Goal: Task Accomplishment & Management: Complete application form

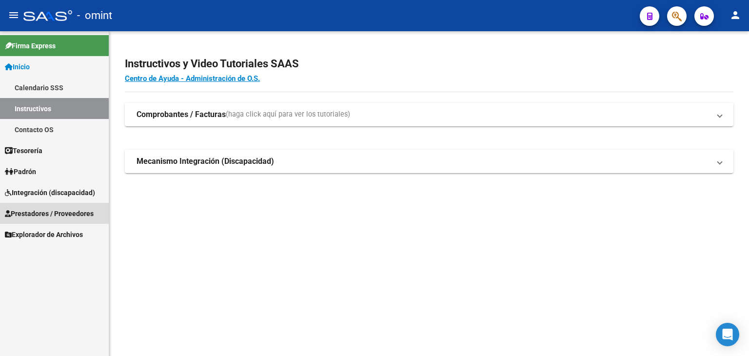
click at [27, 218] on span "Prestadores / Proveedores" at bounding box center [49, 213] width 89 height 11
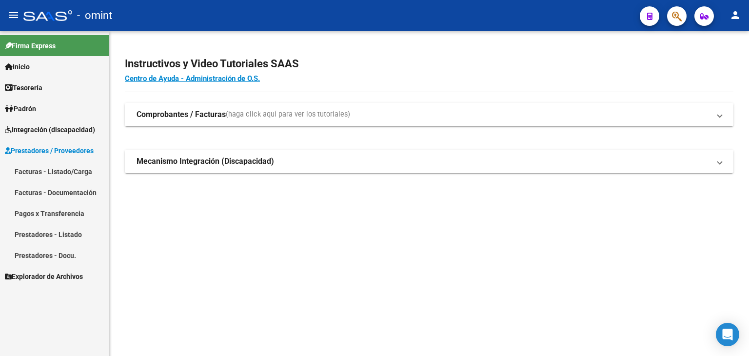
click at [31, 153] on span "Prestadores / Proveedores" at bounding box center [49, 150] width 89 height 11
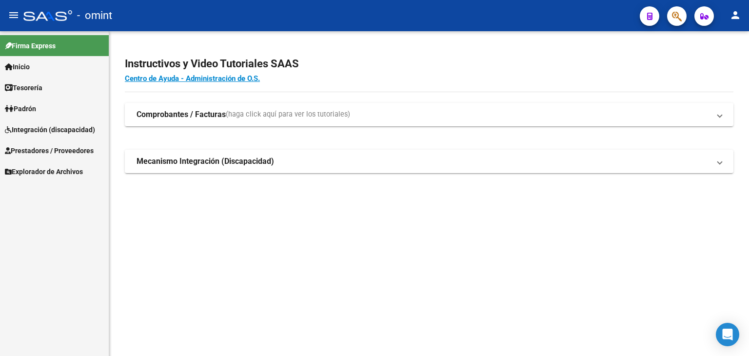
click at [29, 129] on span "Integración (discapacidad)" at bounding box center [50, 129] width 90 height 11
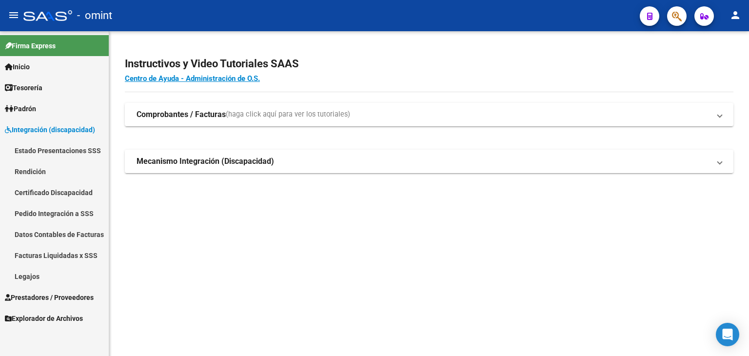
click at [32, 278] on link "Legajos" at bounding box center [54, 276] width 109 height 21
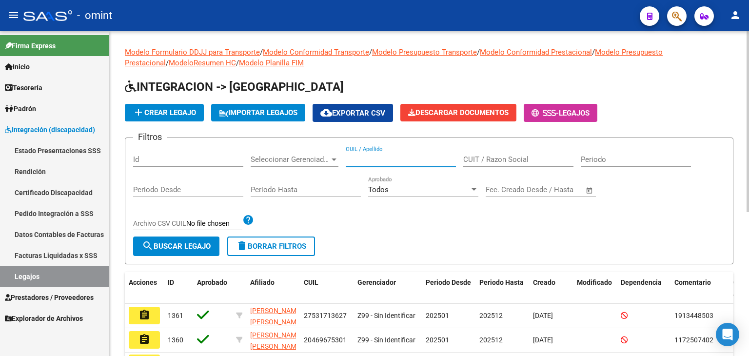
click at [369, 157] on input "CUIL / Apellido" at bounding box center [401, 159] width 110 height 9
paste input "20566378990"
type input "20566378990"
click at [173, 240] on button "search Buscar Legajo" at bounding box center [176, 247] width 86 height 20
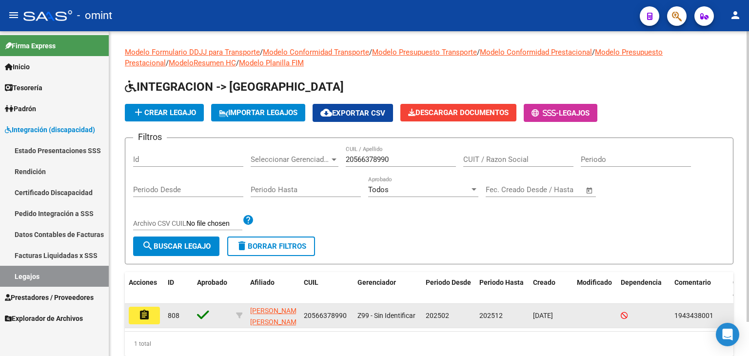
click at [133, 317] on button "assignment" at bounding box center [144, 316] width 31 height 18
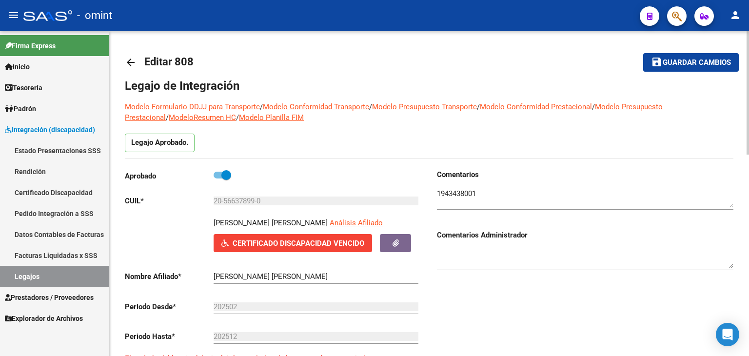
click at [503, 190] on textarea at bounding box center [585, 198] width 297 height 20
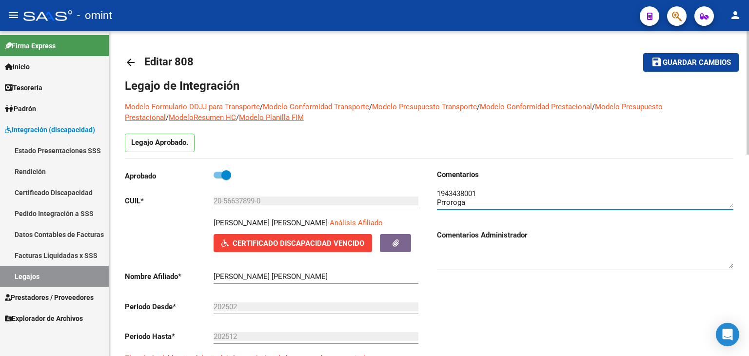
paste textarea "[DATE],"
click at [560, 202] on textarea at bounding box center [585, 198] width 297 height 20
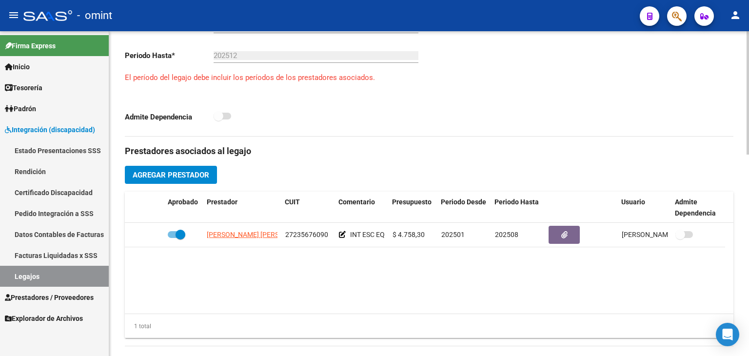
scroll to position [293, 0]
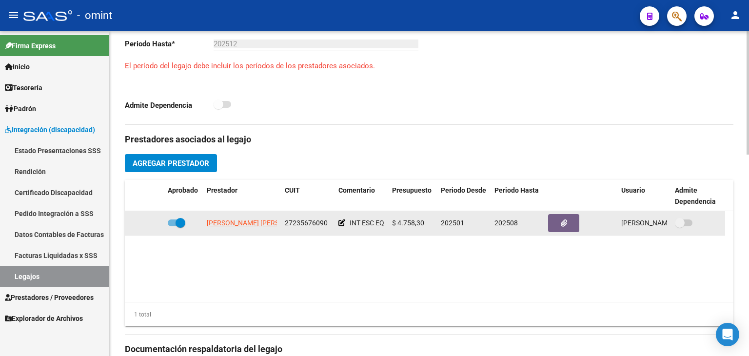
type textarea "1943438001 Prorroga hasta [DATE]."
click at [179, 222] on span at bounding box center [181, 223] width 10 height 10
click at [173, 226] on input "checkbox" at bounding box center [172, 226] width 0 height 0
checkbox input "false"
click at [150, 224] on icon at bounding box center [149, 222] width 7 height 7
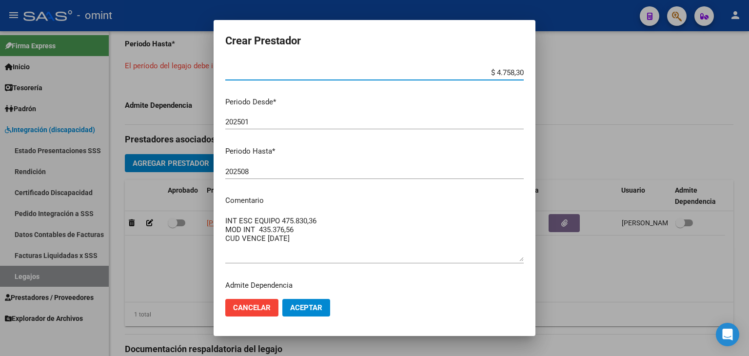
scroll to position [98, 0]
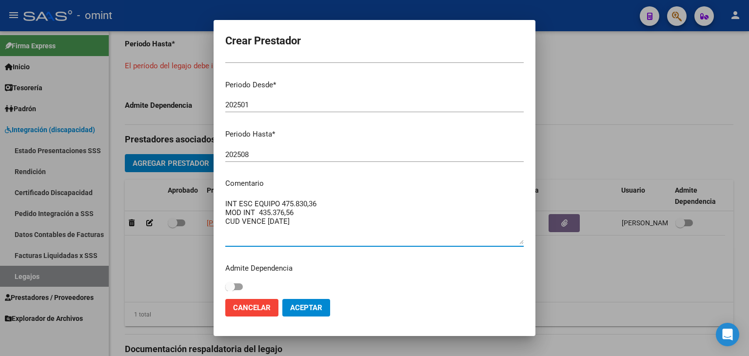
drag, startPoint x: 281, startPoint y: 203, endPoint x: 317, endPoint y: 202, distance: 36.1
click at [317, 202] on textarea "INT ESC EQUIPO 475.830,36 MOD INT 435.376,56 CUD VENCE [DATE]" at bounding box center [374, 222] width 299 height 46
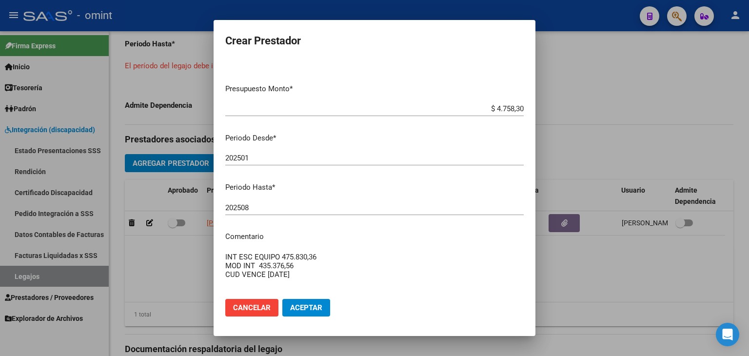
scroll to position [0, 0]
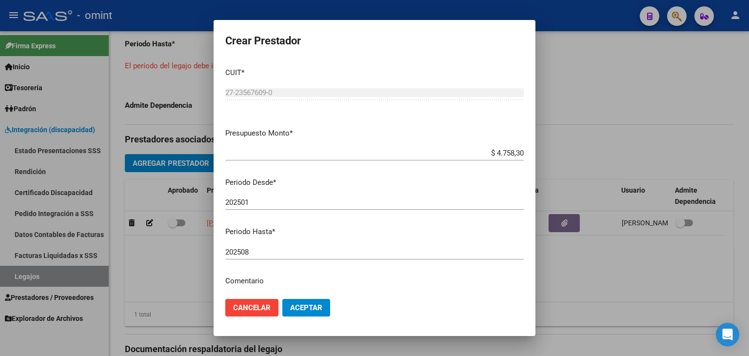
click at [496, 156] on input "$ 4.758,30" at bounding box center [374, 153] width 299 height 9
click at [497, 156] on input "$ 4.758,30" at bounding box center [374, 153] width 299 height 9
paste input "475.830,36"
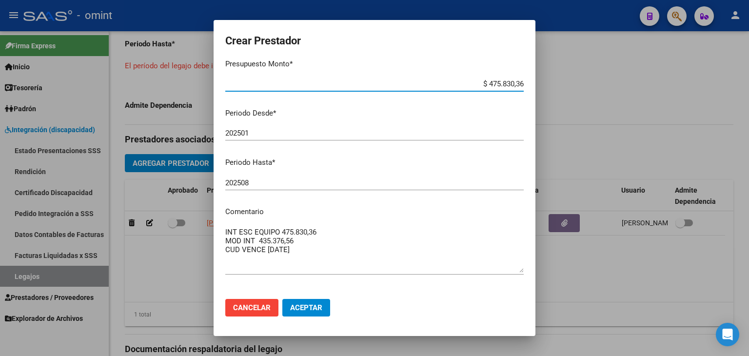
scroll to position [103, 0]
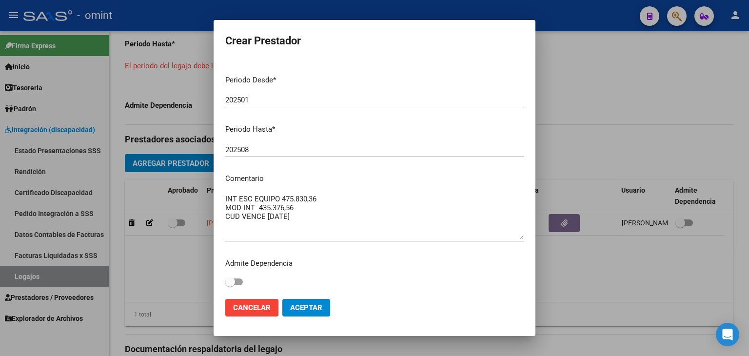
type input "$ 475.830,36"
click at [262, 147] on input "202508" at bounding box center [374, 149] width 299 height 9
drag, startPoint x: 321, startPoint y: 306, endPoint x: 283, endPoint y: 297, distance: 39.2
click at [320, 306] on span "Aceptar" at bounding box center [306, 307] width 32 height 9
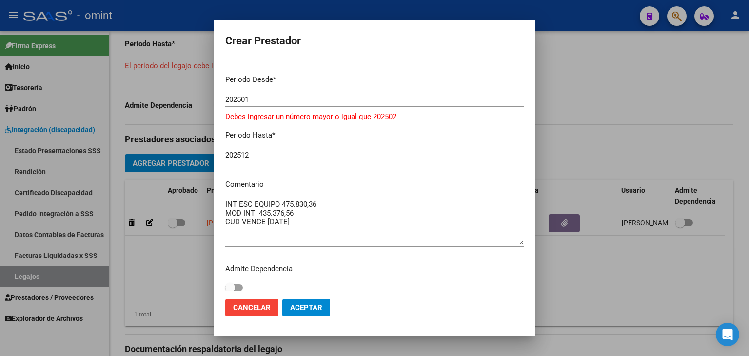
click at [269, 154] on input "202512" at bounding box center [374, 155] width 299 height 9
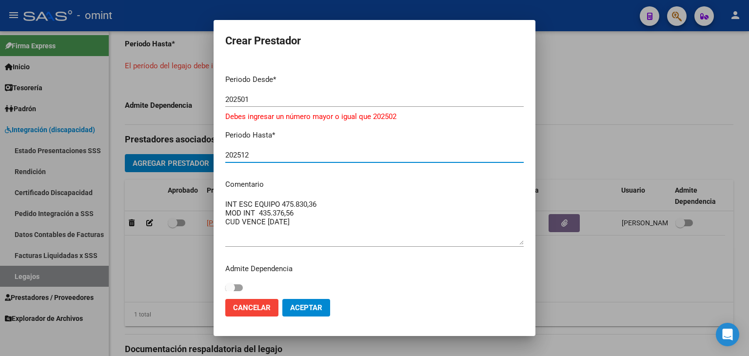
click at [301, 311] on span "Aceptar" at bounding box center [306, 307] width 32 height 9
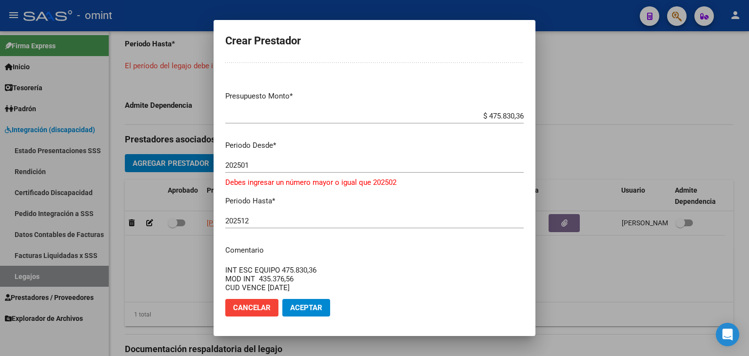
scroll to position [54, 0]
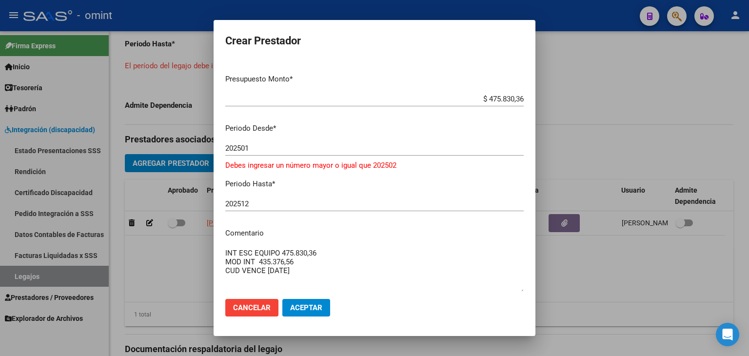
click at [277, 209] on div "202512 Ingresar el periodo" at bounding box center [374, 204] width 299 height 15
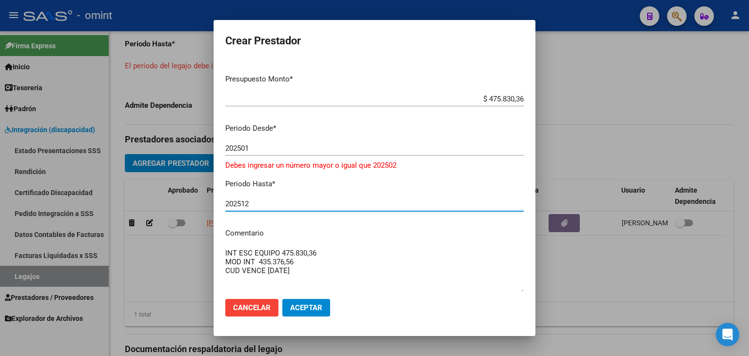
click at [253, 202] on input "202512" at bounding box center [374, 203] width 299 height 9
click at [253, 201] on input "202512" at bounding box center [374, 203] width 299 height 9
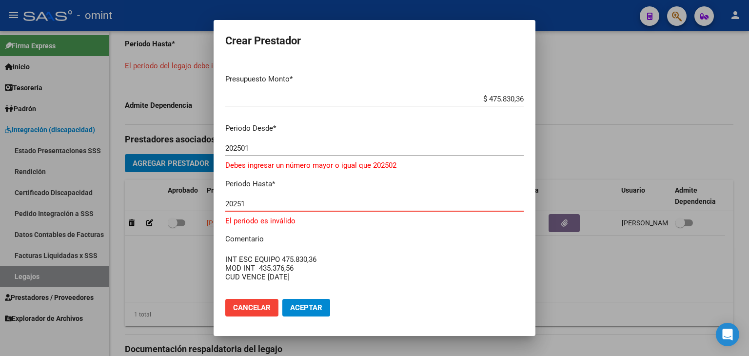
type input "202512"
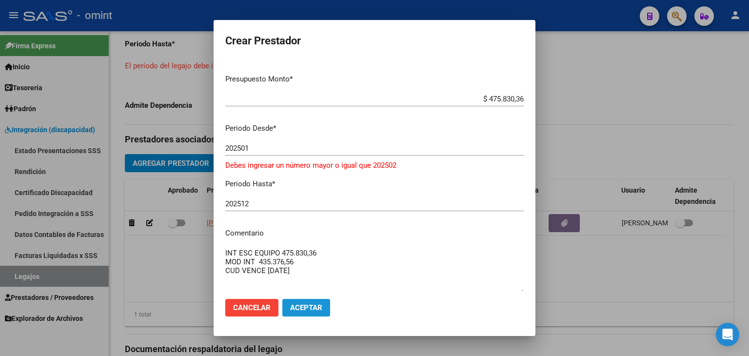
click at [318, 309] on span "Aceptar" at bounding box center [306, 307] width 32 height 9
click at [317, 307] on span "Aceptar" at bounding box center [306, 307] width 32 height 9
click at [316, 307] on span "Aceptar" at bounding box center [306, 307] width 32 height 9
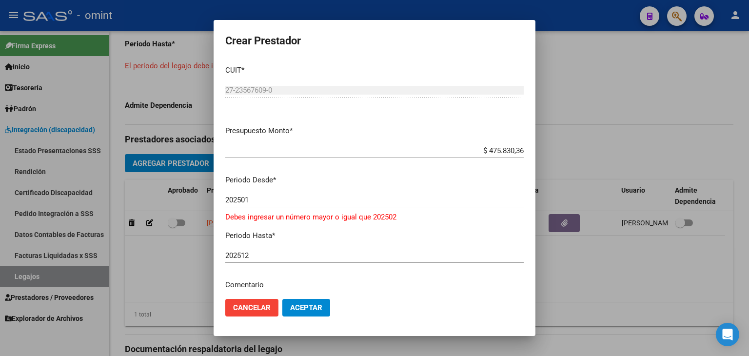
scroll to position [0, 0]
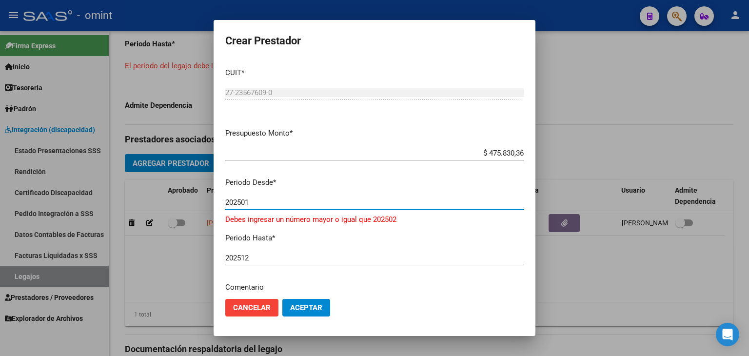
click at [271, 205] on input "202501" at bounding box center [374, 202] width 299 height 9
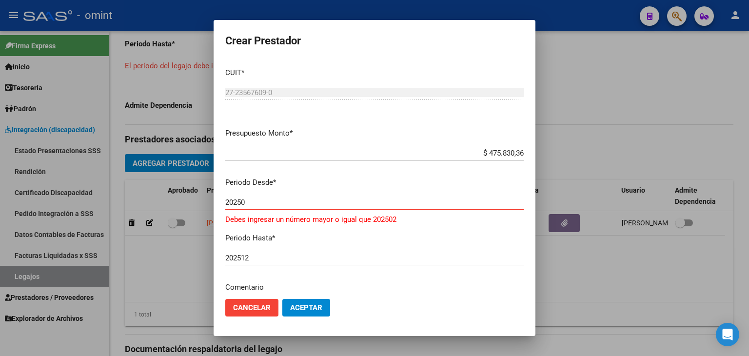
type input "20250"
click at [252, 309] on span "Cancelar" at bounding box center [252, 307] width 38 height 9
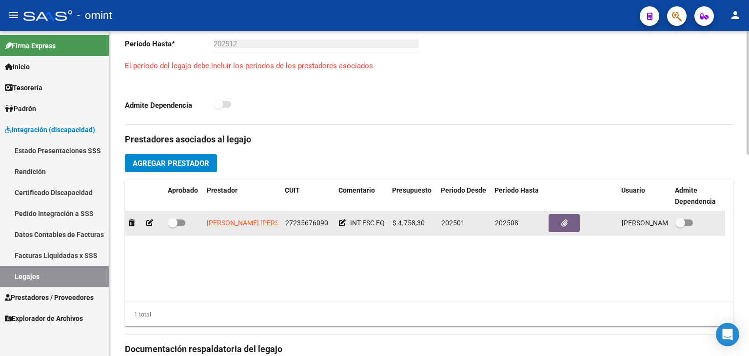
click at [159, 221] on div at bounding box center [144, 223] width 31 height 11
click at [153, 223] on icon at bounding box center [149, 222] width 7 height 7
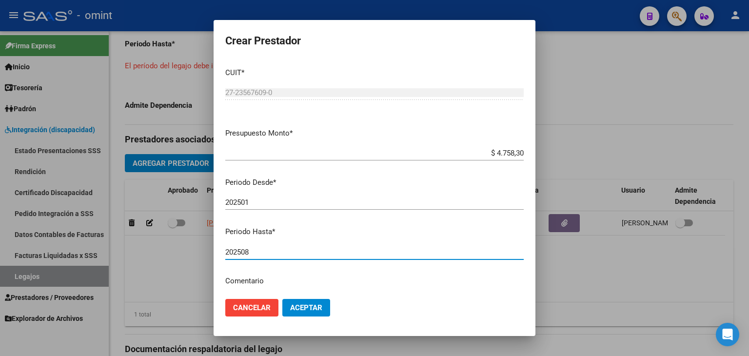
click at [257, 251] on input "202508" at bounding box center [374, 252] width 299 height 9
type input "202512"
click at [318, 313] on button "Aceptar" at bounding box center [306, 308] width 48 height 18
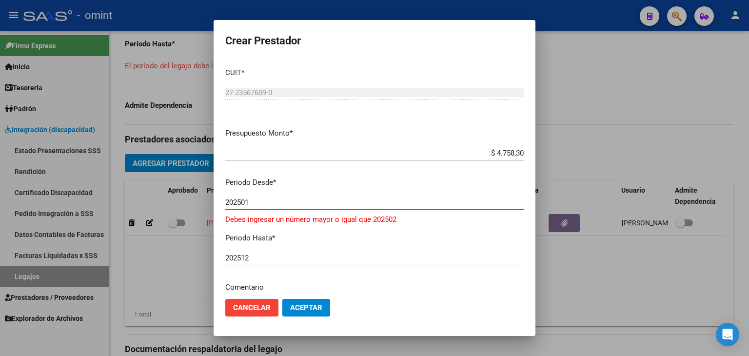
click at [270, 201] on input "202501" at bounding box center [374, 202] width 299 height 9
type input "202502"
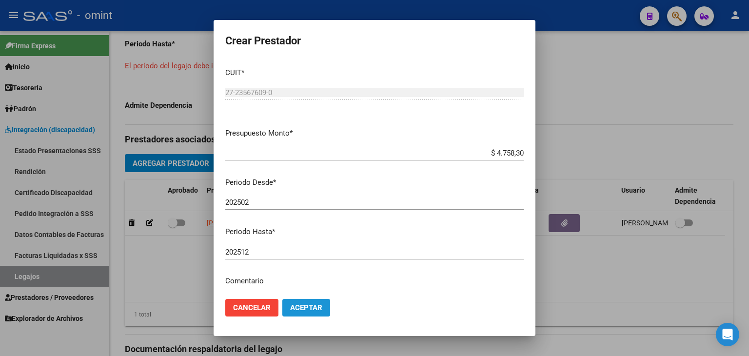
click at [307, 315] on button "Aceptar" at bounding box center [306, 308] width 48 height 18
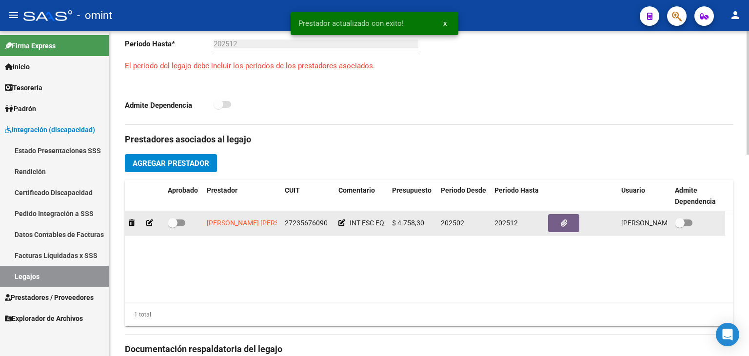
click at [178, 217] on label at bounding box center [177, 223] width 18 height 12
click at [173, 226] on input "checkbox" at bounding box center [172, 226] width 0 height 0
checkbox input "true"
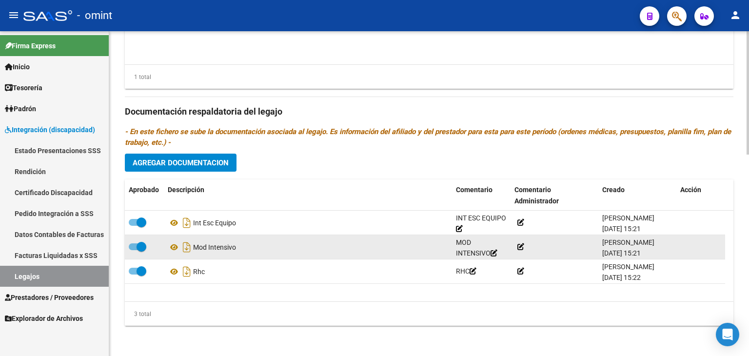
scroll to position [531, 0]
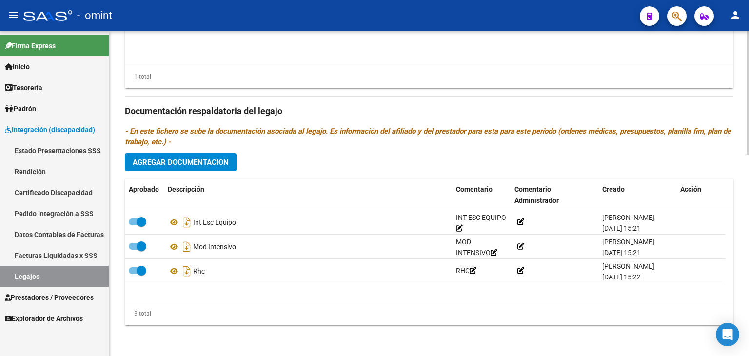
click at [172, 160] on span "Agregar Documentacion" at bounding box center [181, 162] width 96 height 9
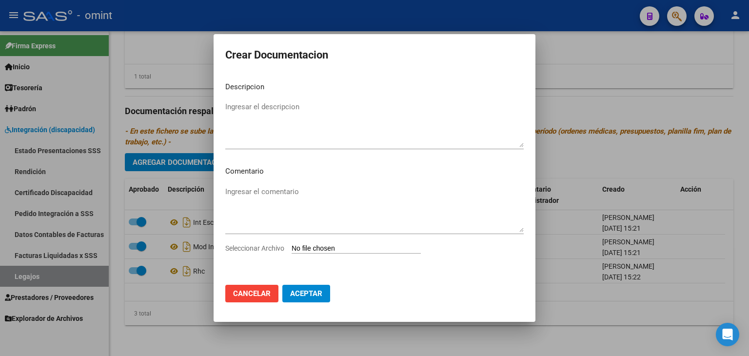
click at [321, 247] on input "Seleccionar Archivo" at bounding box center [356, 248] width 129 height 9
type input "C:\fakepath\MII.pdf"
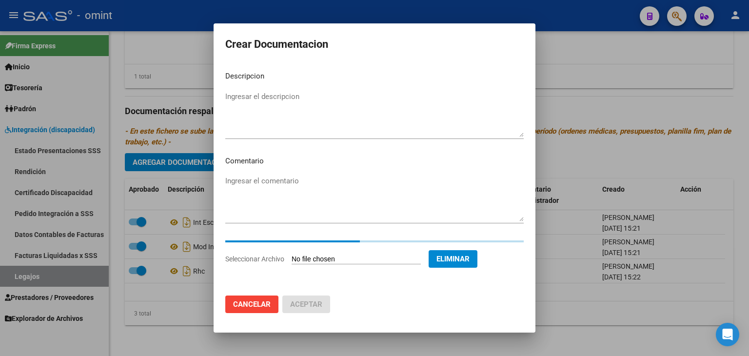
click at [256, 132] on textarea "Ingresar el descripcion" at bounding box center [374, 114] width 299 height 46
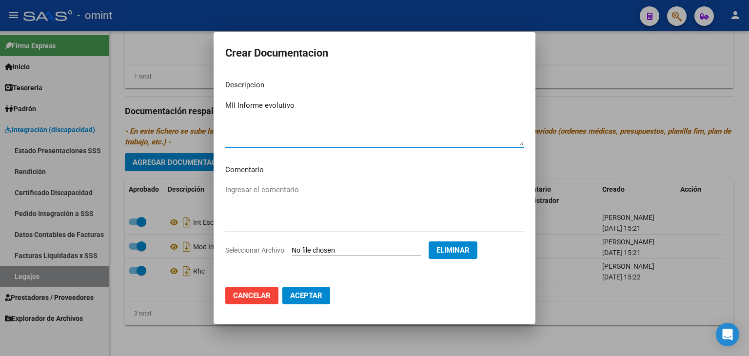
type textarea "MII Informe evolutivo"
click at [320, 303] on button "Aceptar" at bounding box center [306, 296] width 48 height 18
checkbox input "false"
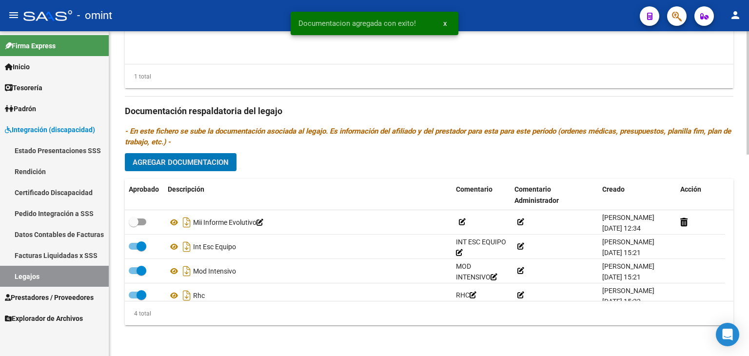
click at [211, 162] on span "Agregar Documentacion" at bounding box center [181, 162] width 96 height 9
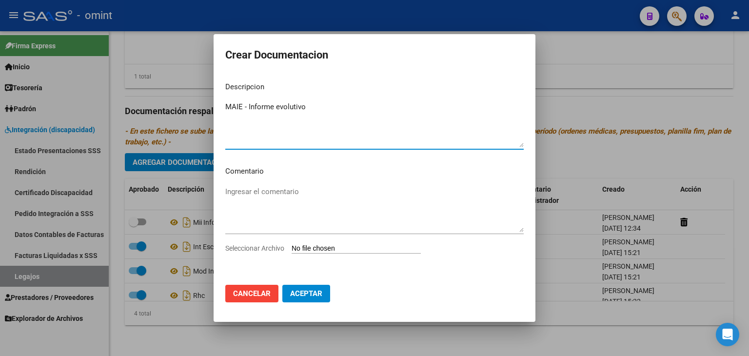
type textarea "MAIE - Informe evolutivo"
click at [349, 251] on input "Seleccionar Archivo" at bounding box center [356, 248] width 129 height 9
type input "C:\fakepath\1943438001_25090310420_inf-seg-eval-sem.pdf"
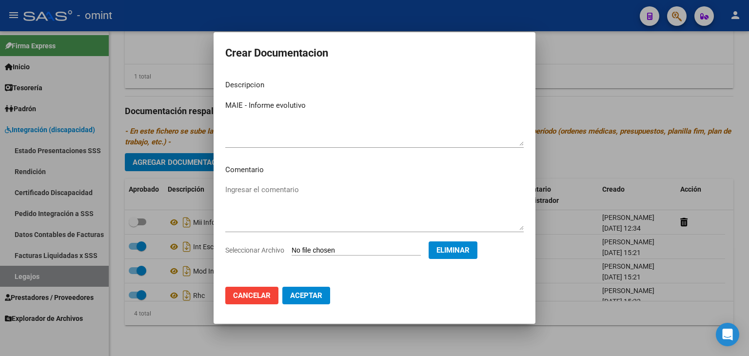
click at [305, 294] on span "Aceptar" at bounding box center [306, 295] width 32 height 9
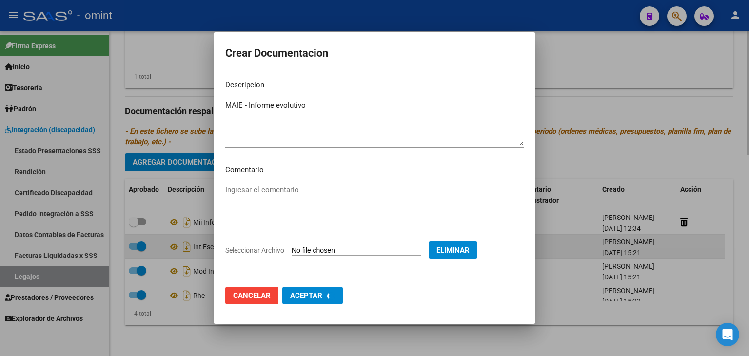
checkbox input "false"
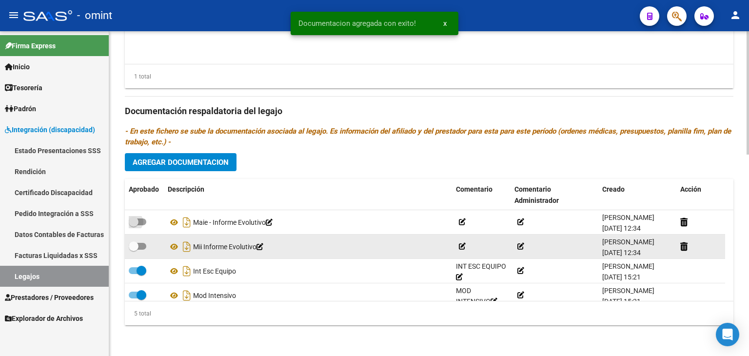
drag, startPoint x: 143, startPoint y: 221, endPoint x: 134, endPoint y: 238, distance: 19.0
click at [143, 221] on span at bounding box center [138, 222] width 18 height 7
click at [134, 225] on input "checkbox" at bounding box center [133, 225] width 0 height 0
checkbox input "true"
click at [138, 248] on span at bounding box center [134, 246] width 10 height 10
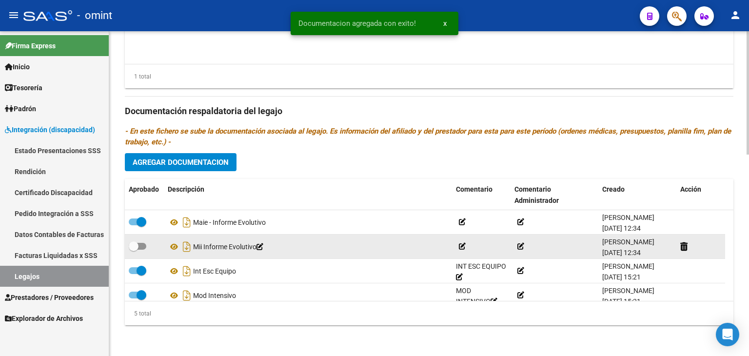
click at [134, 250] on input "checkbox" at bounding box center [133, 250] width 0 height 0
checkbox input "true"
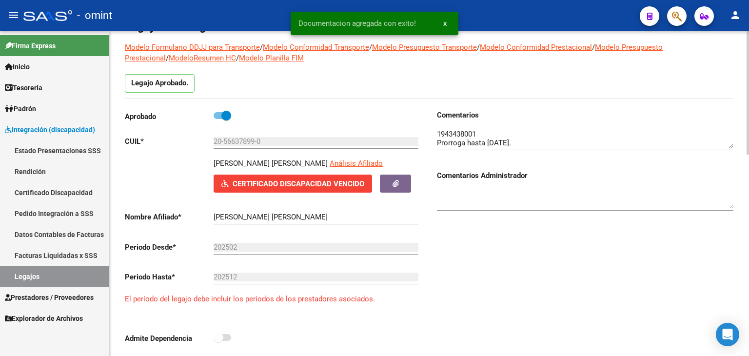
scroll to position [0, 0]
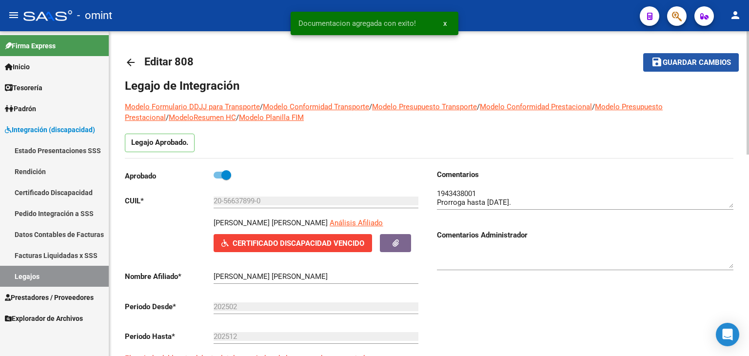
click at [680, 63] on span "Guardar cambios" at bounding box center [697, 63] width 68 height 9
